Goal: Find specific page/section: Find specific page/section

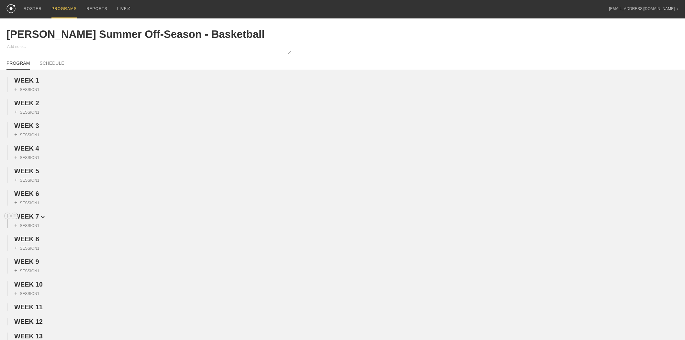
click at [463, 220] on h2 "WEEK 7" at bounding box center [349, 216] width 671 height 7
click at [56, 8] on div "PROGRAMS" at bounding box center [63, 9] width 25 height 18
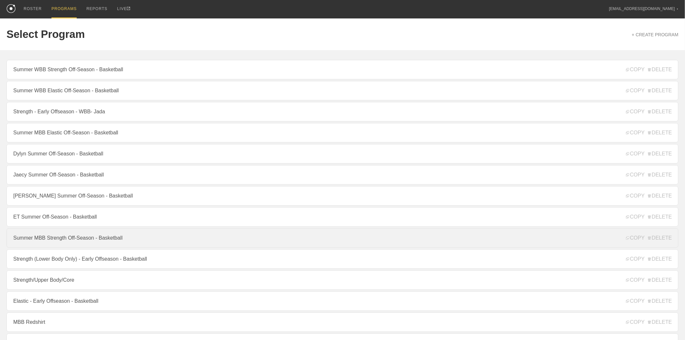
click at [80, 247] on link "Summer MBB Strength Off-Season - Basketball" at bounding box center [342, 237] width 672 height 19
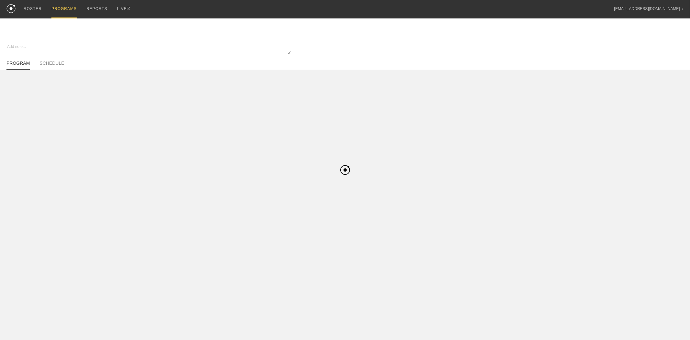
type textarea "x"
type input "Summer MBB Strength Off-Season - Basketball"
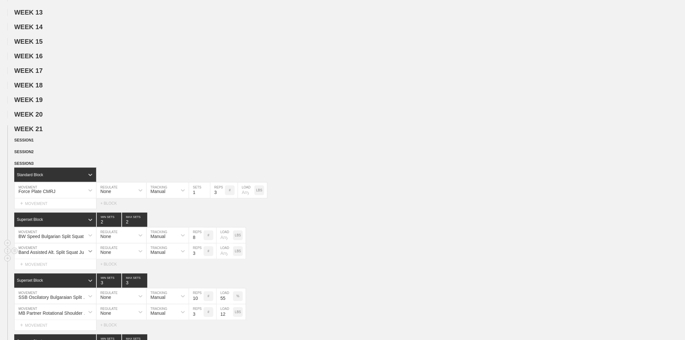
scroll to position [395, 0]
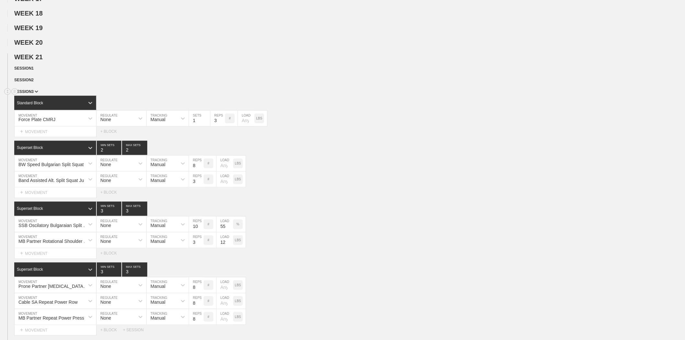
click at [30, 94] on span "SESSION 3" at bounding box center [26, 91] width 24 height 5
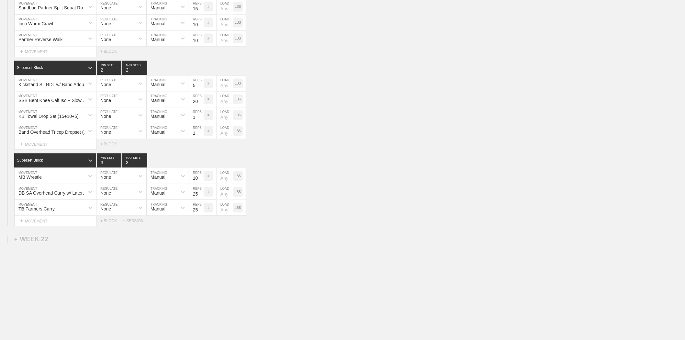
scroll to position [537, 0]
click at [310, 157] on div "Superset Block 3 MIN SETS 3 MAX SETS" at bounding box center [349, 160] width 671 height 14
